Goal: Navigation & Orientation: Find specific page/section

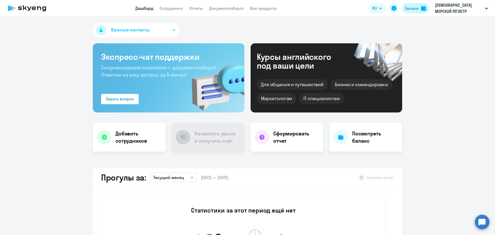
click at [406, 8] on div "Баланс" at bounding box center [412, 8] width 14 height 6
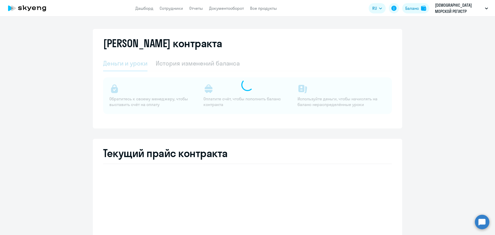
select select "english_adult_not_native_speaker"
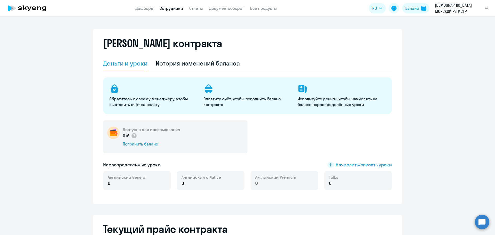
click at [175, 10] on link "Сотрудники" at bounding box center [171, 8] width 23 height 5
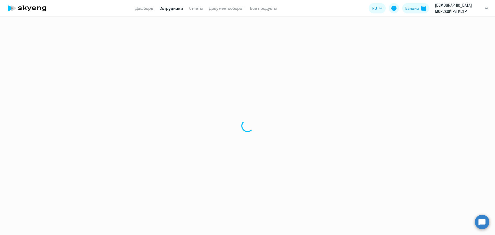
select select "30"
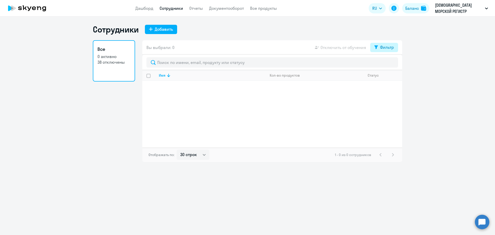
click at [380, 47] on div "Фильтр" at bounding box center [387, 47] width 14 height 6
click at [394, 65] on span at bounding box center [389, 64] width 9 height 5
click at [385, 64] on input "checkbox" at bounding box center [385, 64] width 0 height 0
checkbox input "true"
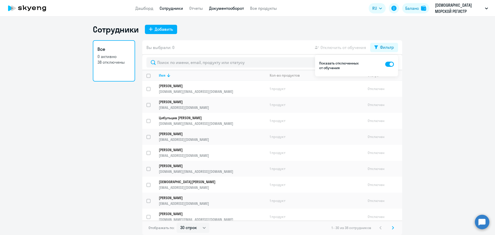
click at [224, 6] on link "Документооборот" at bounding box center [226, 8] width 35 height 5
